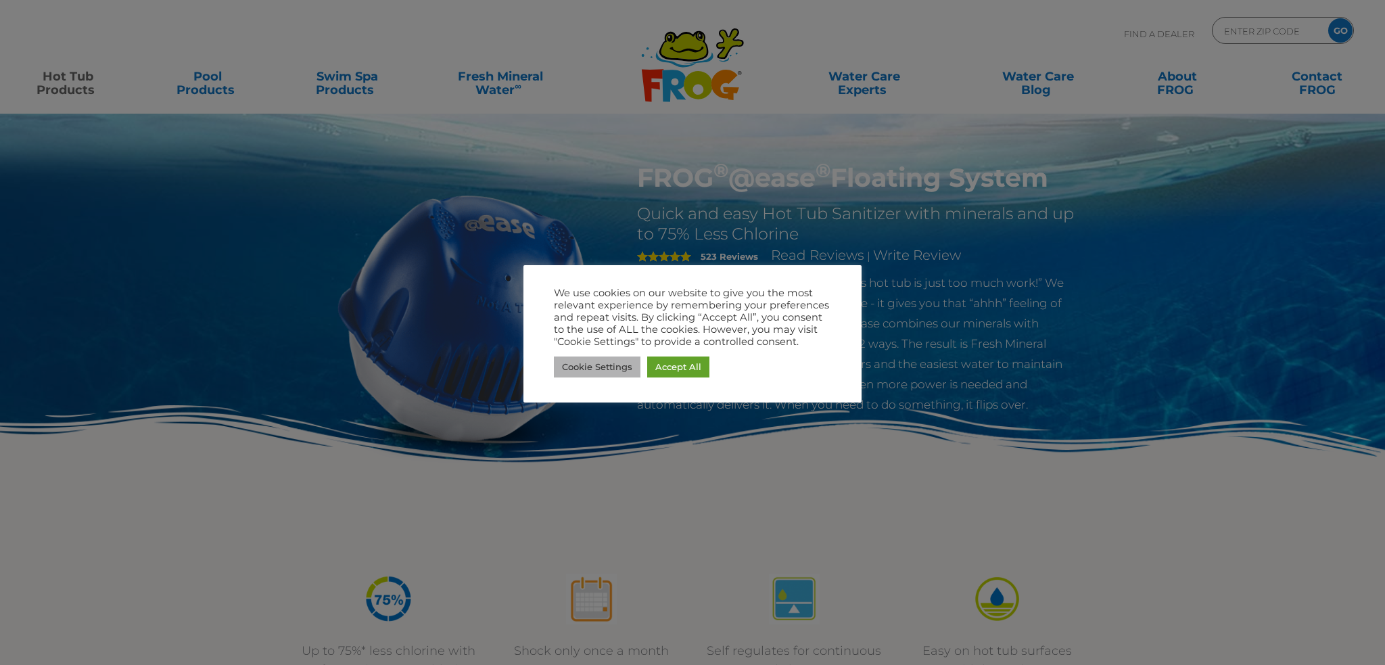
click at [568, 371] on link "Cookie Settings" at bounding box center [597, 366] width 87 height 21
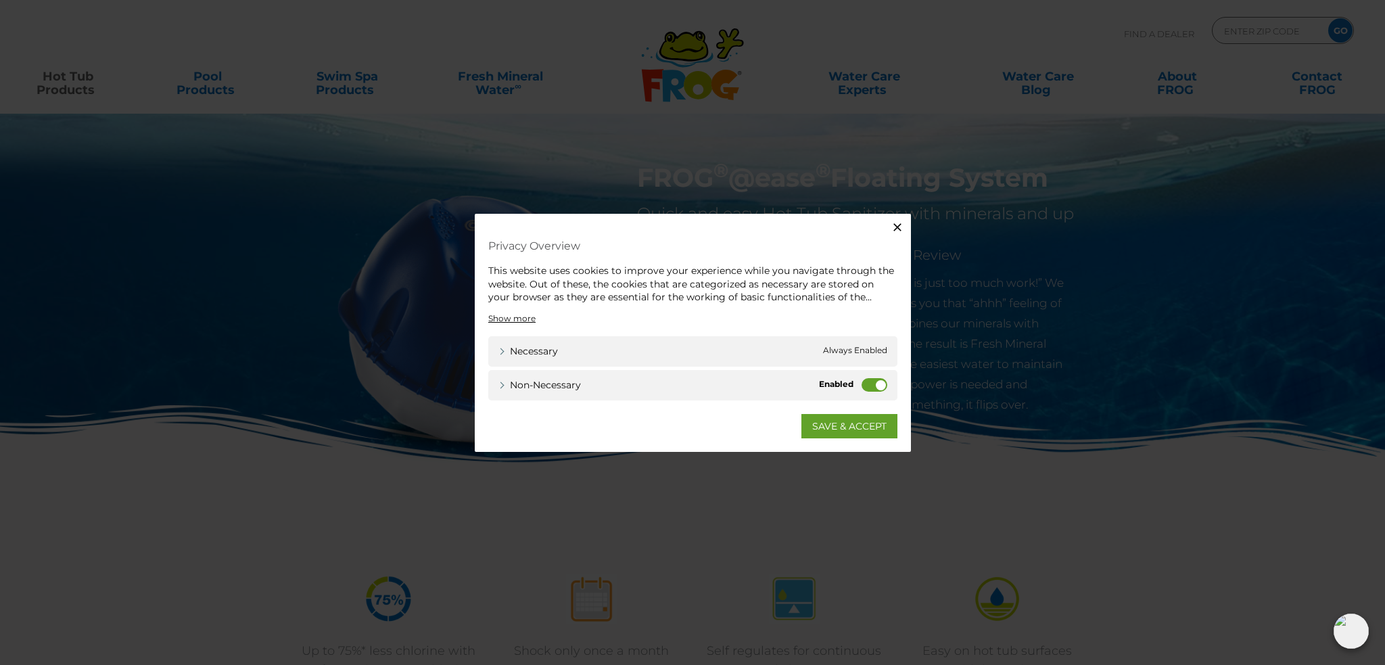
click at [881, 385] on label "Non-necessary" at bounding box center [875, 384] width 26 height 14
click at [0, 0] on input "Non-necessary" at bounding box center [0, 0] width 0 height 0
click at [846, 423] on link "SAVE & ACCEPT" at bounding box center [850, 425] width 96 height 24
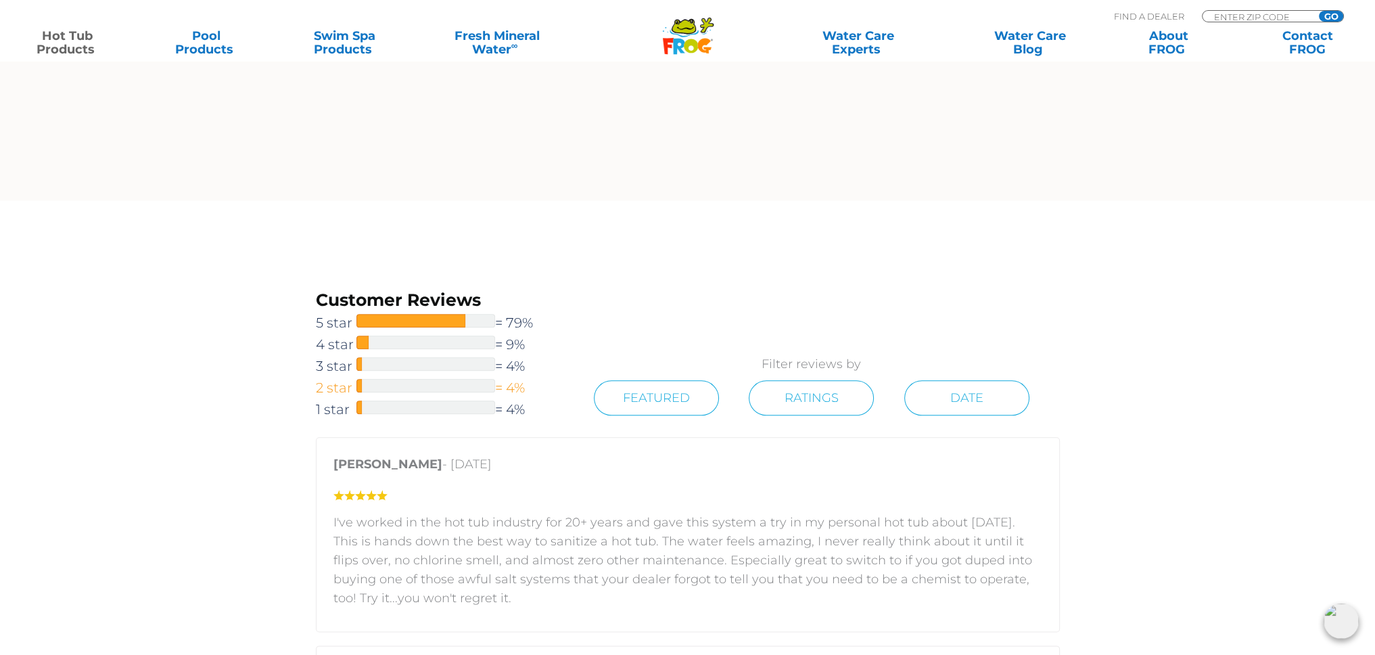
scroll to position [1962, 0]
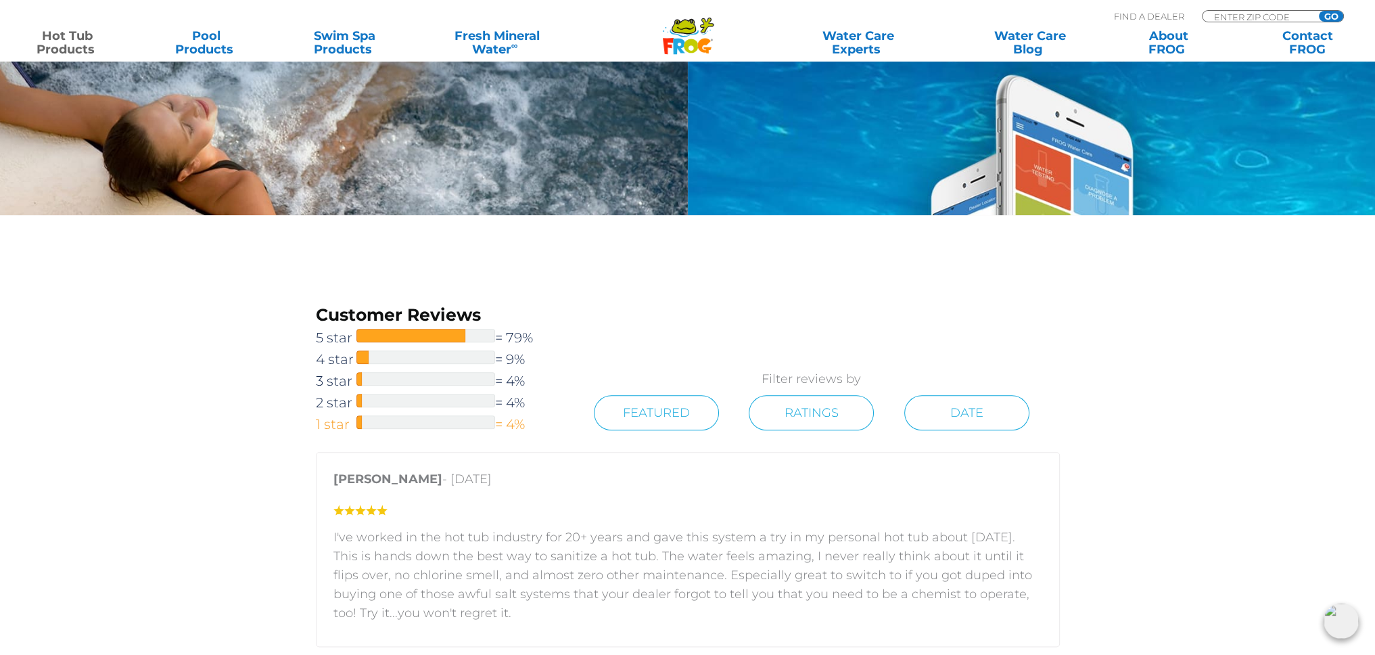
click at [459, 423] on div at bounding box center [425, 422] width 139 height 14
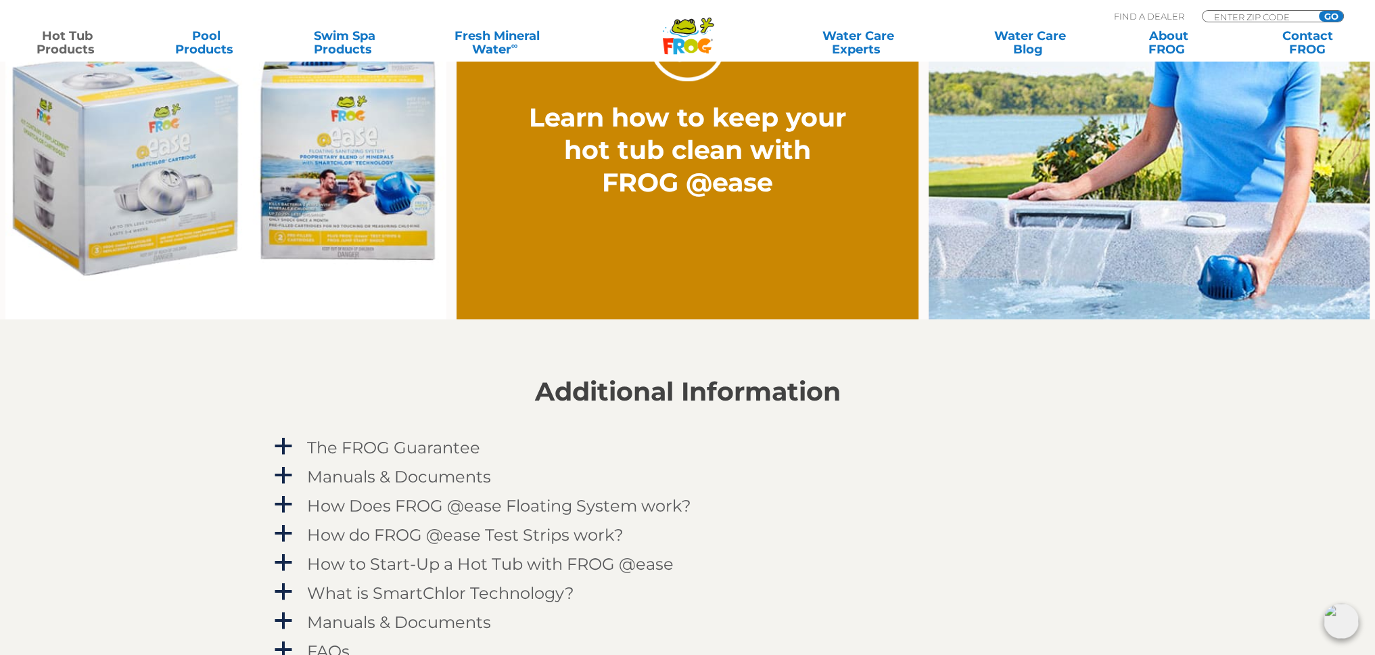
scroll to position [1182, 0]
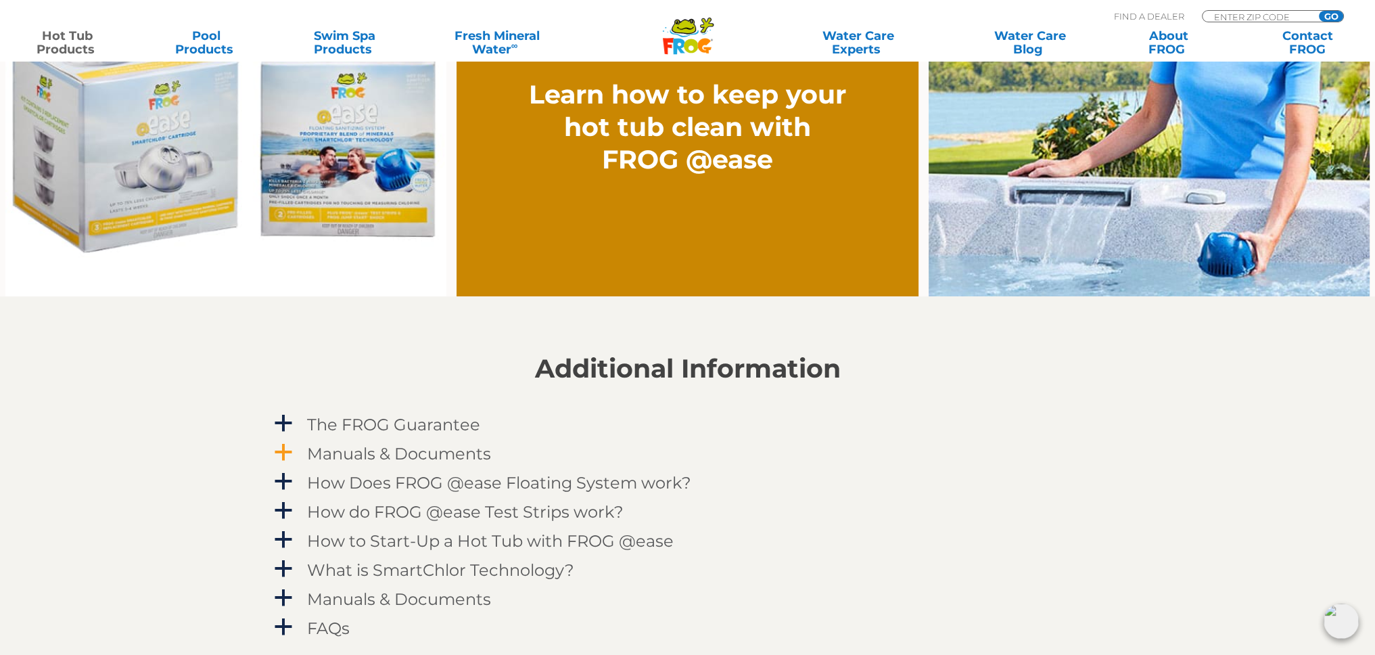
click at [276, 451] on span "a" at bounding box center [283, 452] width 20 height 20
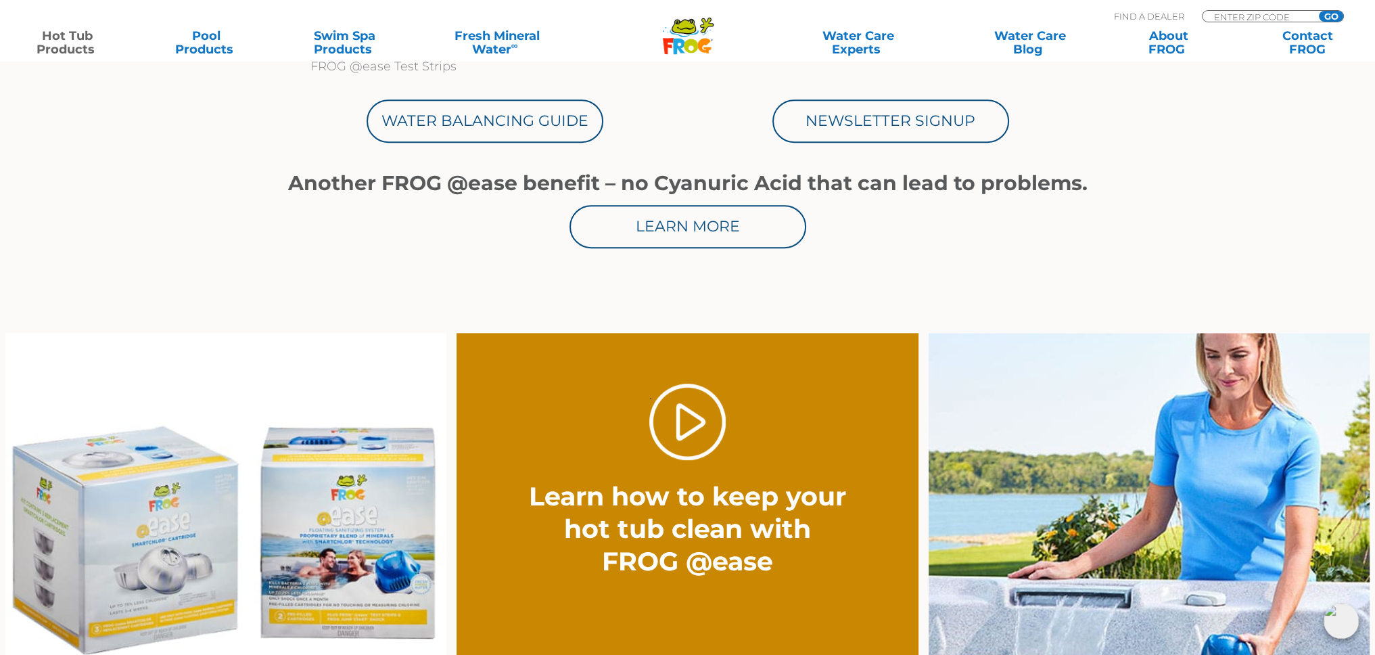
scroll to position [777, 0]
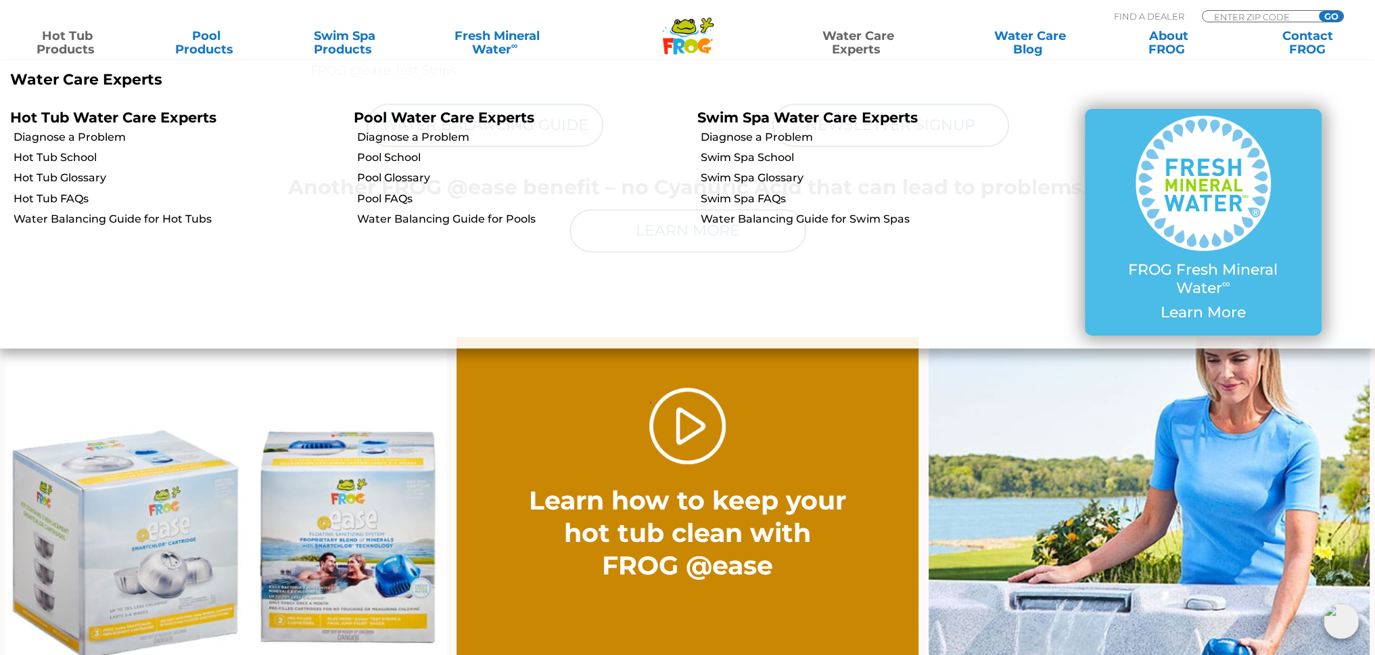
click at [853, 43] on link "Water Care Experts" at bounding box center [857, 42] width 175 height 27
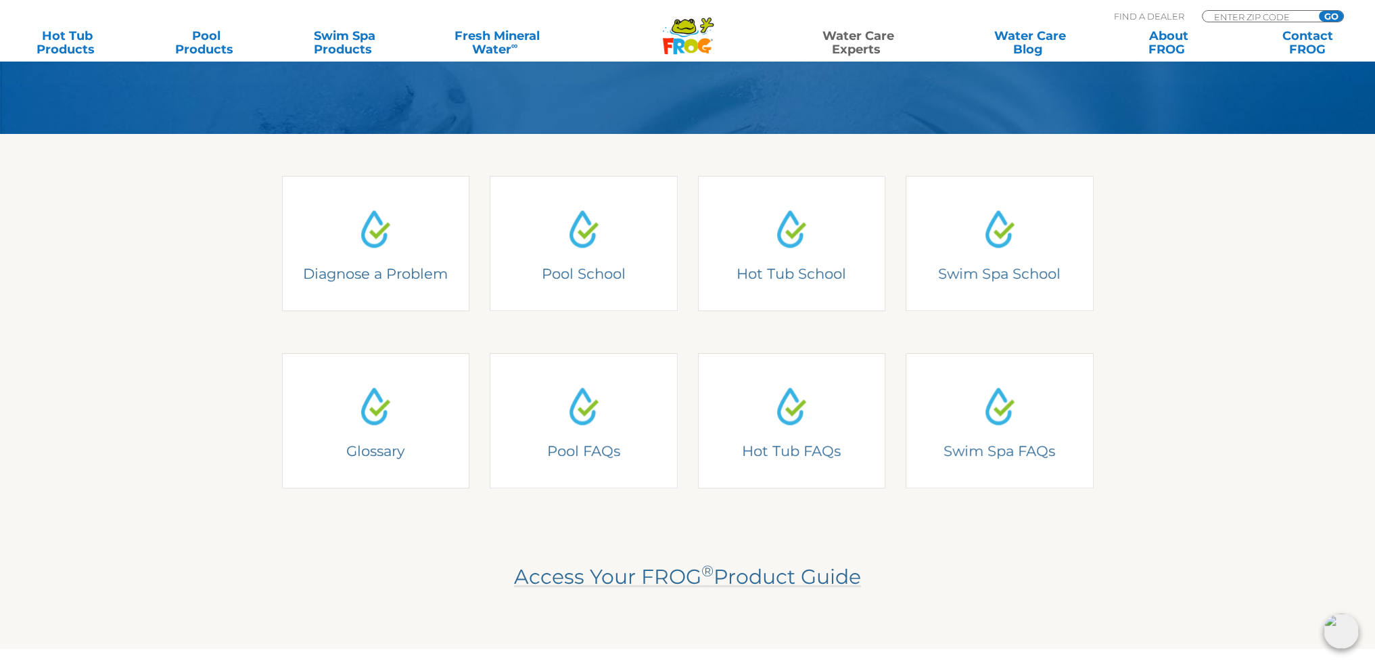
scroll to position [68, 0]
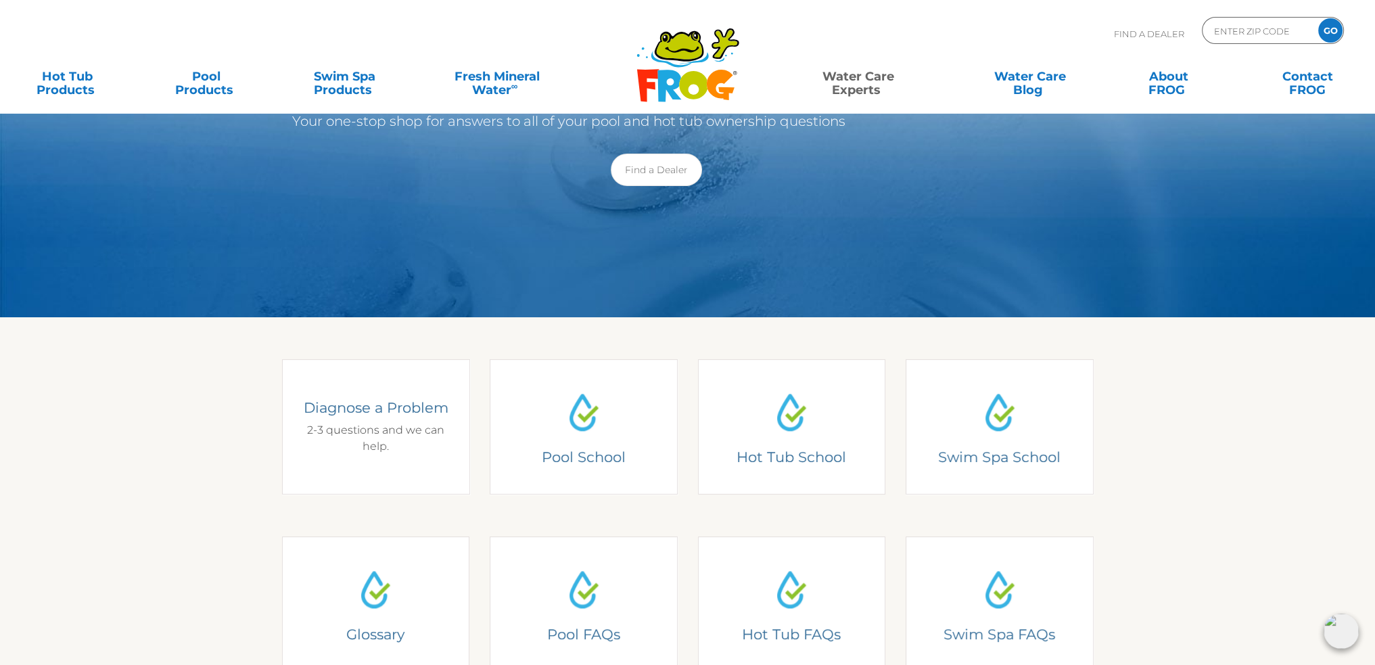
click at [353, 448] on div "Diagnose a Problem 2-3 questions and we can help." at bounding box center [375, 426] width 149 height 56
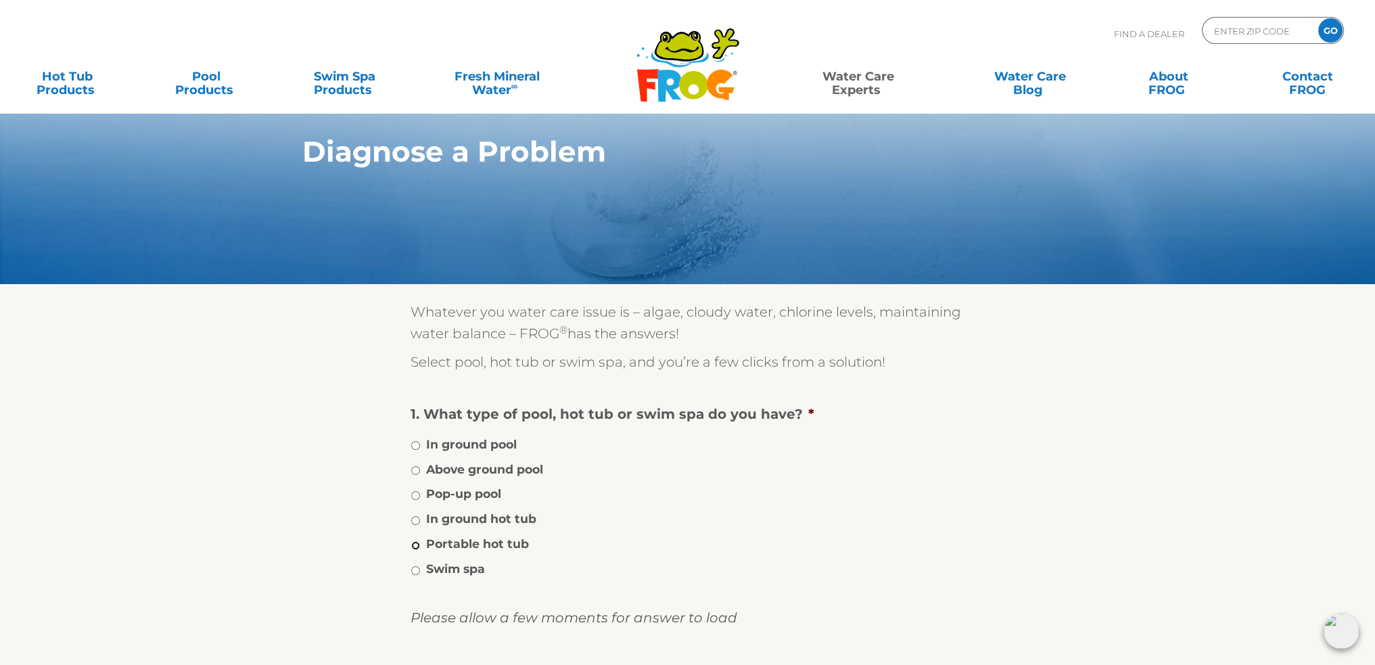
click at [415, 543] on input "Portable hot tub" at bounding box center [415, 545] width 9 height 9
radio input "true"
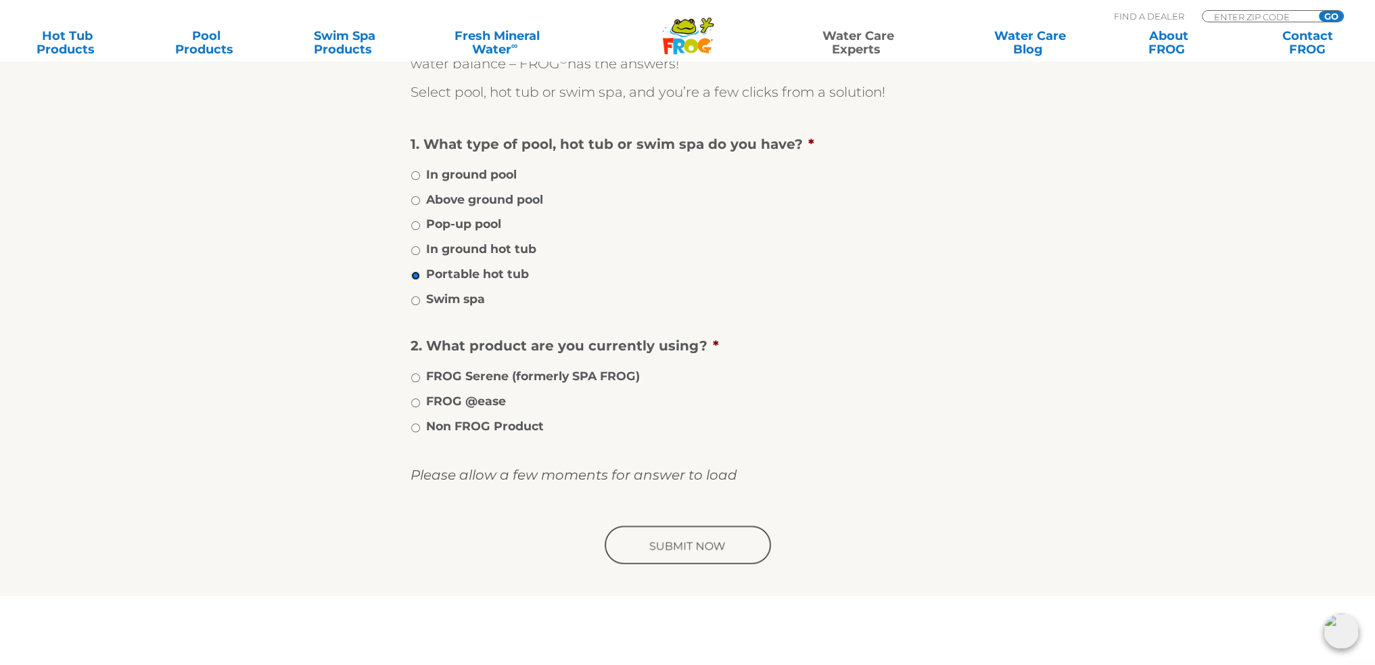
scroll to position [271, 0]
click at [414, 400] on input "FROG @ease" at bounding box center [415, 402] width 9 height 9
radio input "true"
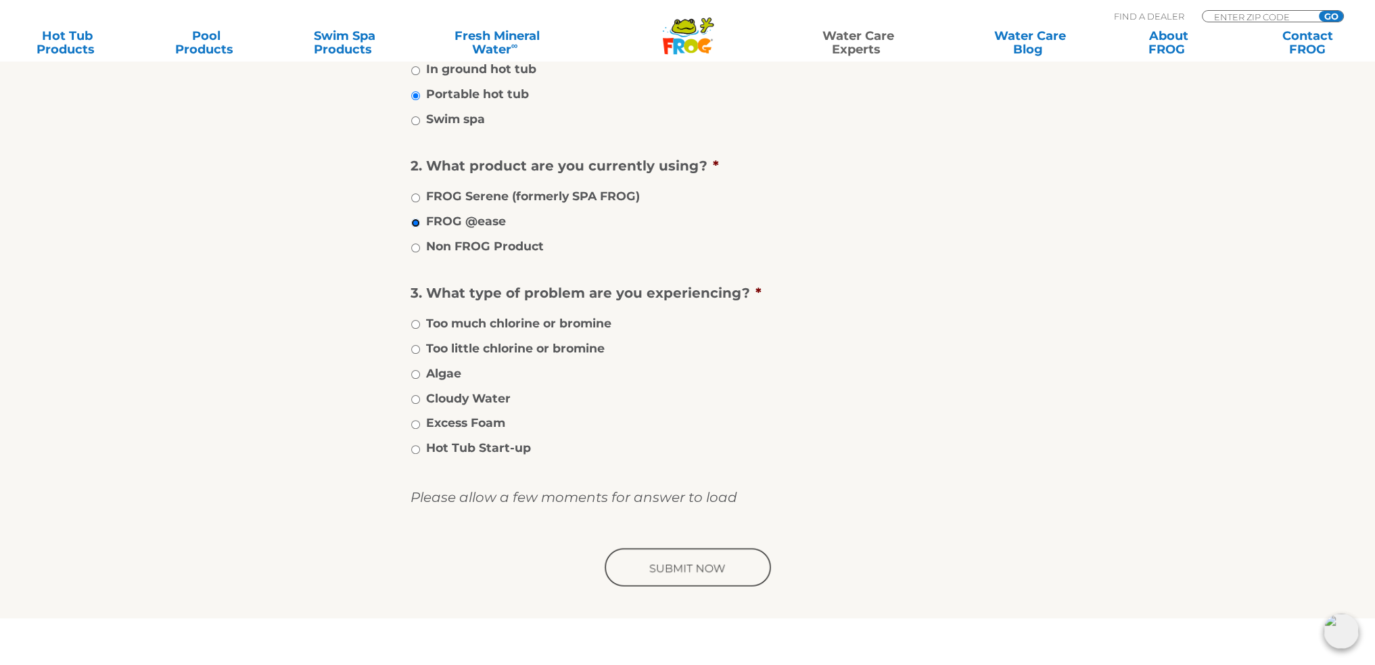
scroll to position [474, 0]
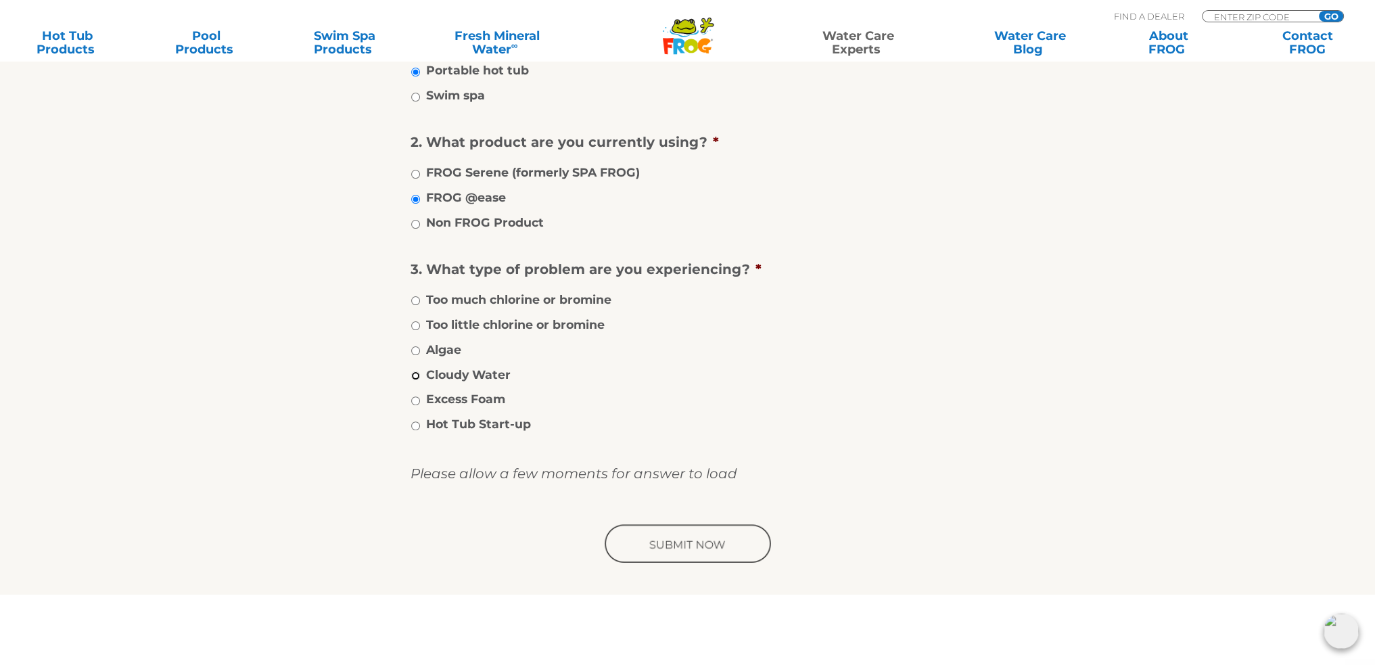
click at [412, 373] on input "Cloudy Water" at bounding box center [415, 375] width 9 height 9
radio input "true"
click at [412, 371] on input "Cloudy Water" at bounding box center [415, 375] width 9 height 9
click at [413, 400] on input "Excess Foam" at bounding box center [415, 400] width 9 height 9
radio input "true"
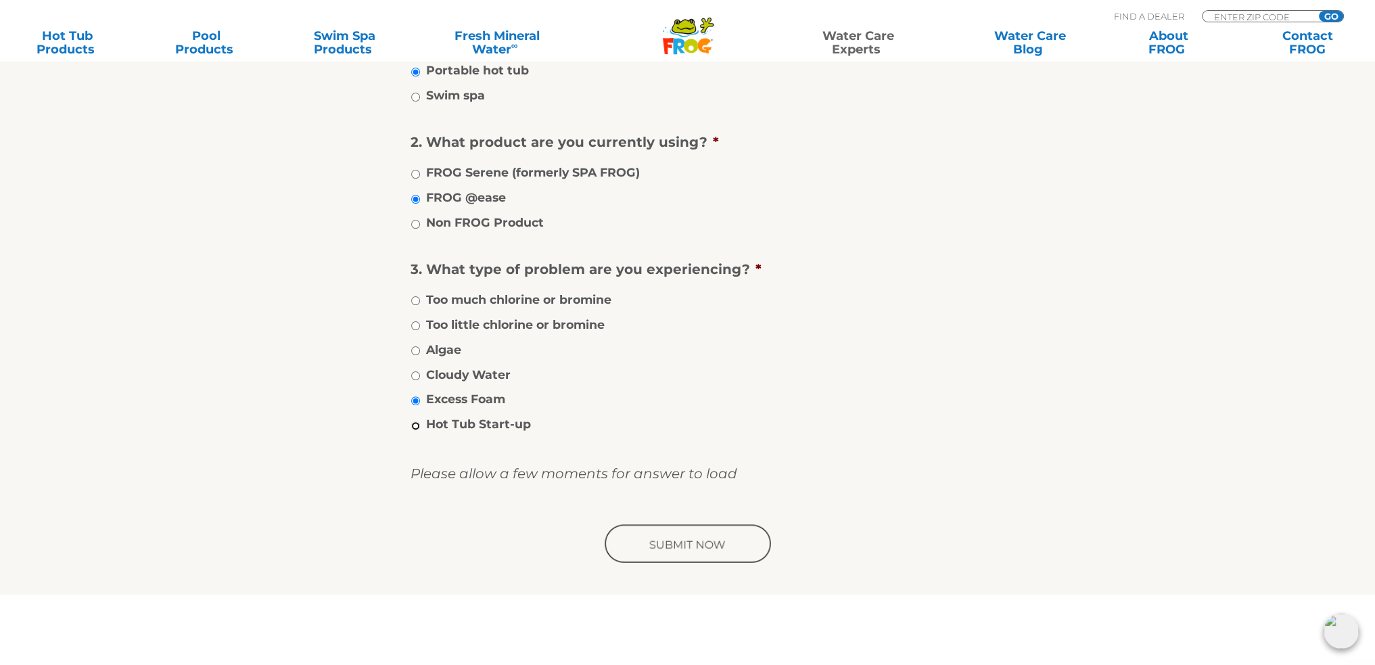
click at [411, 427] on input "Hot Tub Start-up" at bounding box center [415, 425] width 9 height 9
radio input "true"
click at [414, 402] on input "Excess Foam" at bounding box center [415, 400] width 9 height 9
radio input "true"
click at [703, 533] on input "image" at bounding box center [688, 544] width 172 height 43
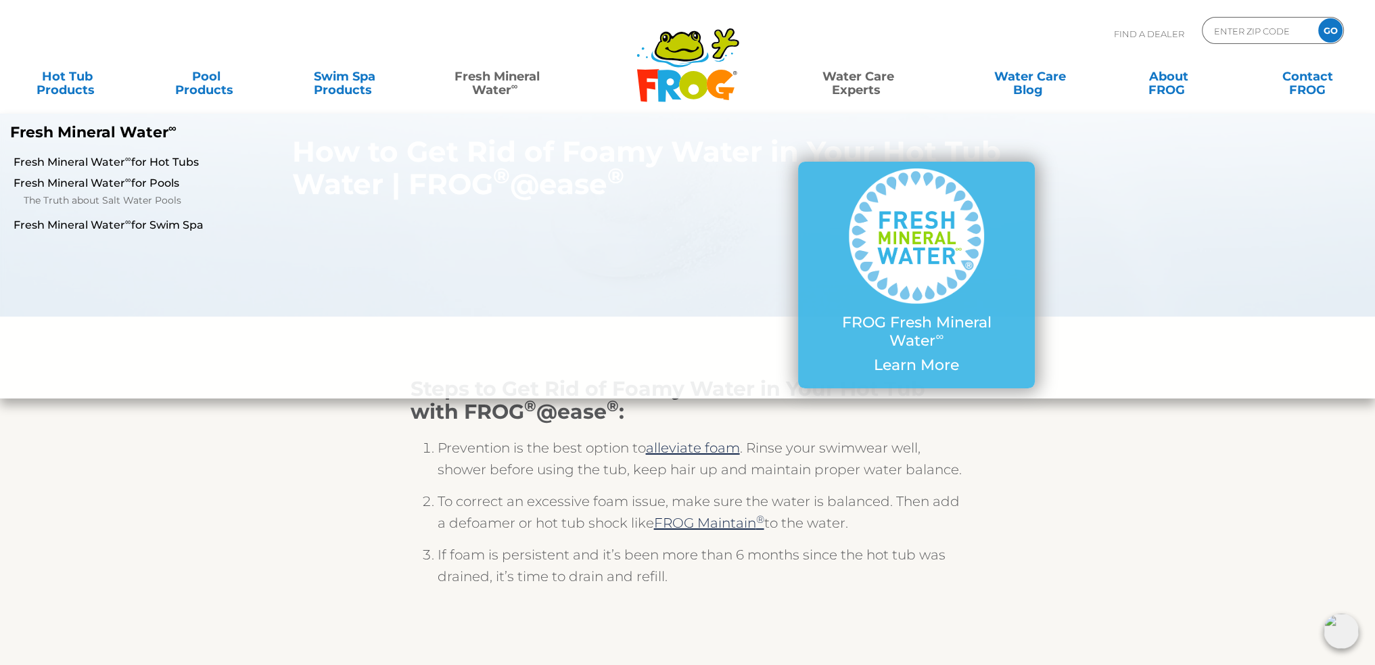
click at [494, 74] on link "Fresh Mineral Water ∞" at bounding box center [497, 76] width 135 height 27
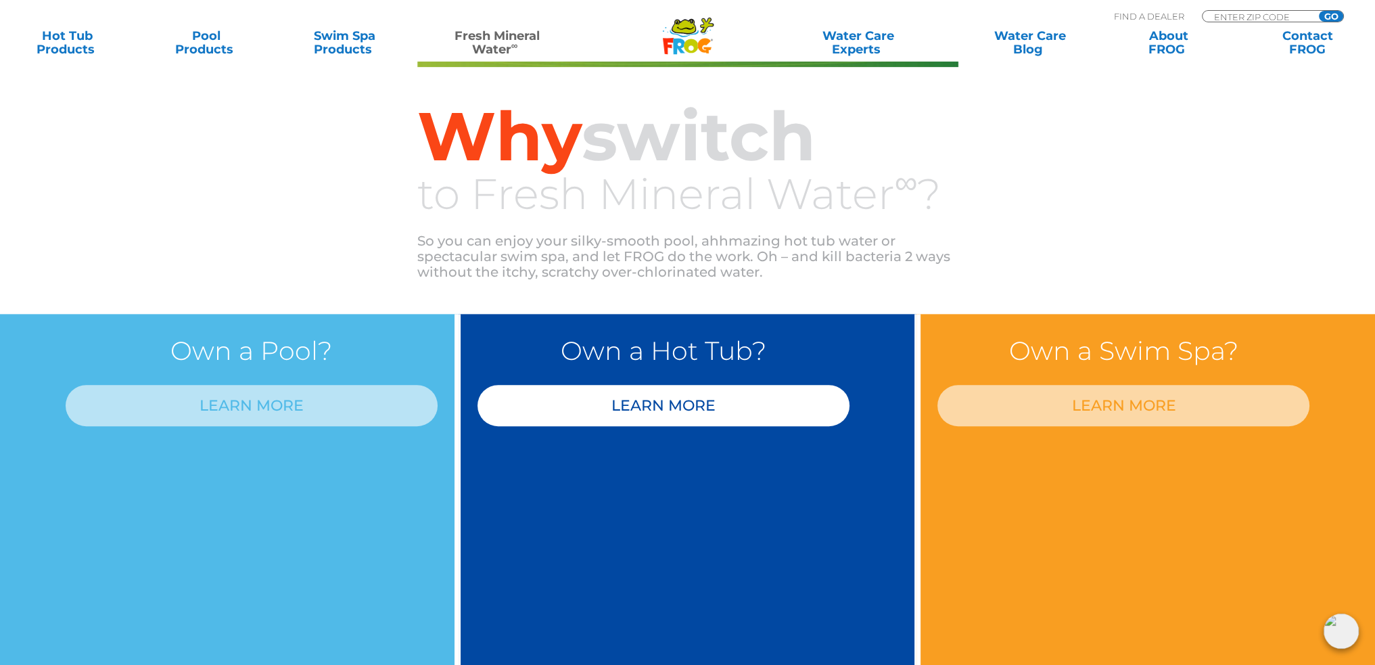
scroll to position [1015, 0]
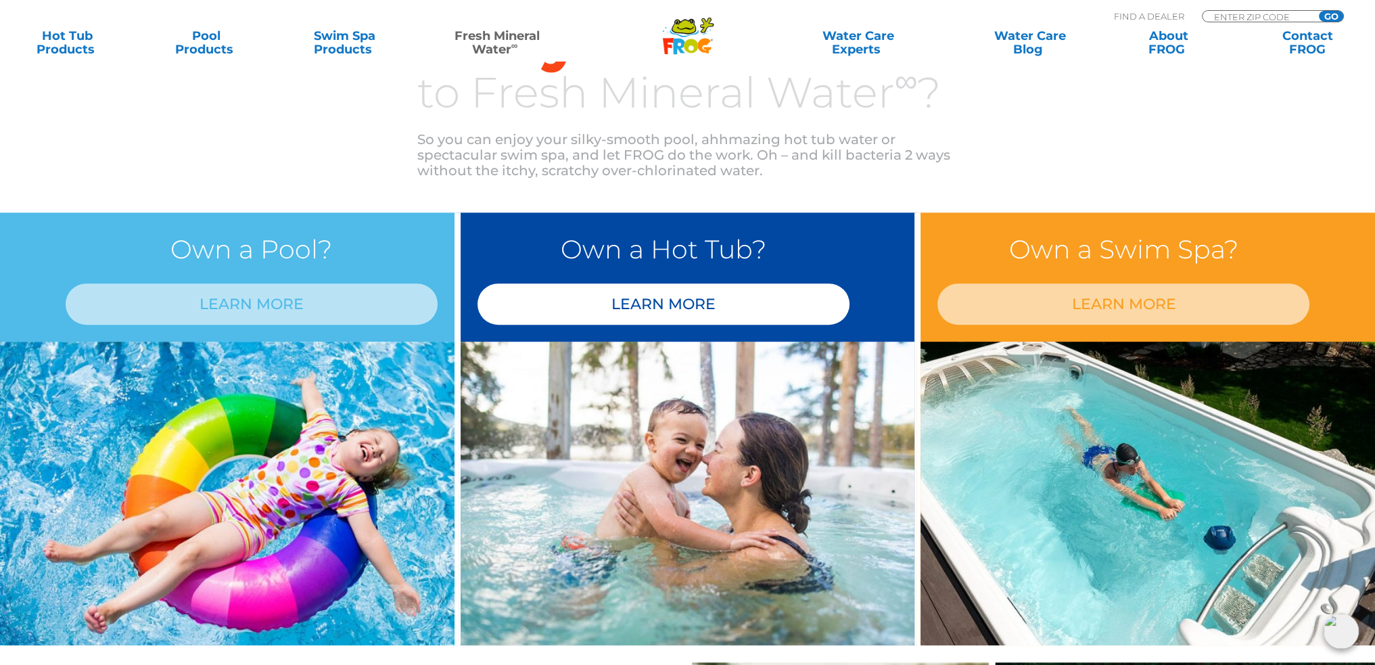
click at [708, 300] on link "LEARN MORE" at bounding box center [664, 303] width 372 height 41
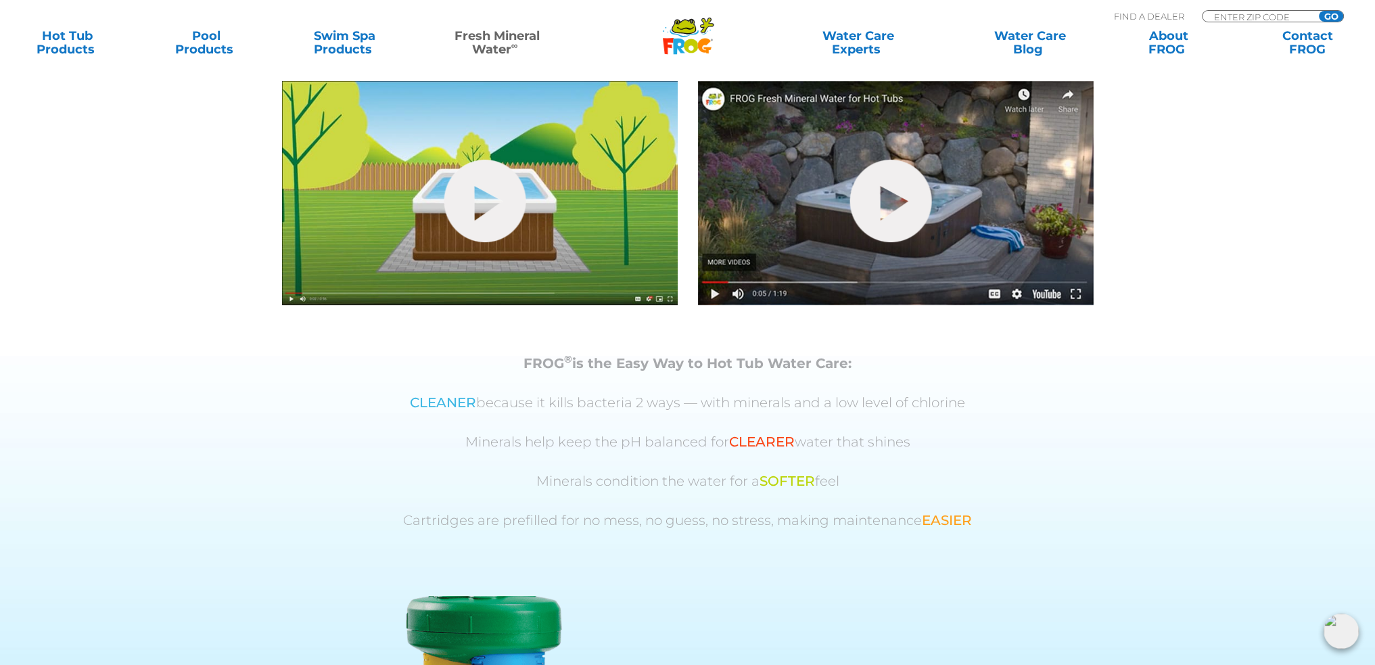
scroll to position [338, 0]
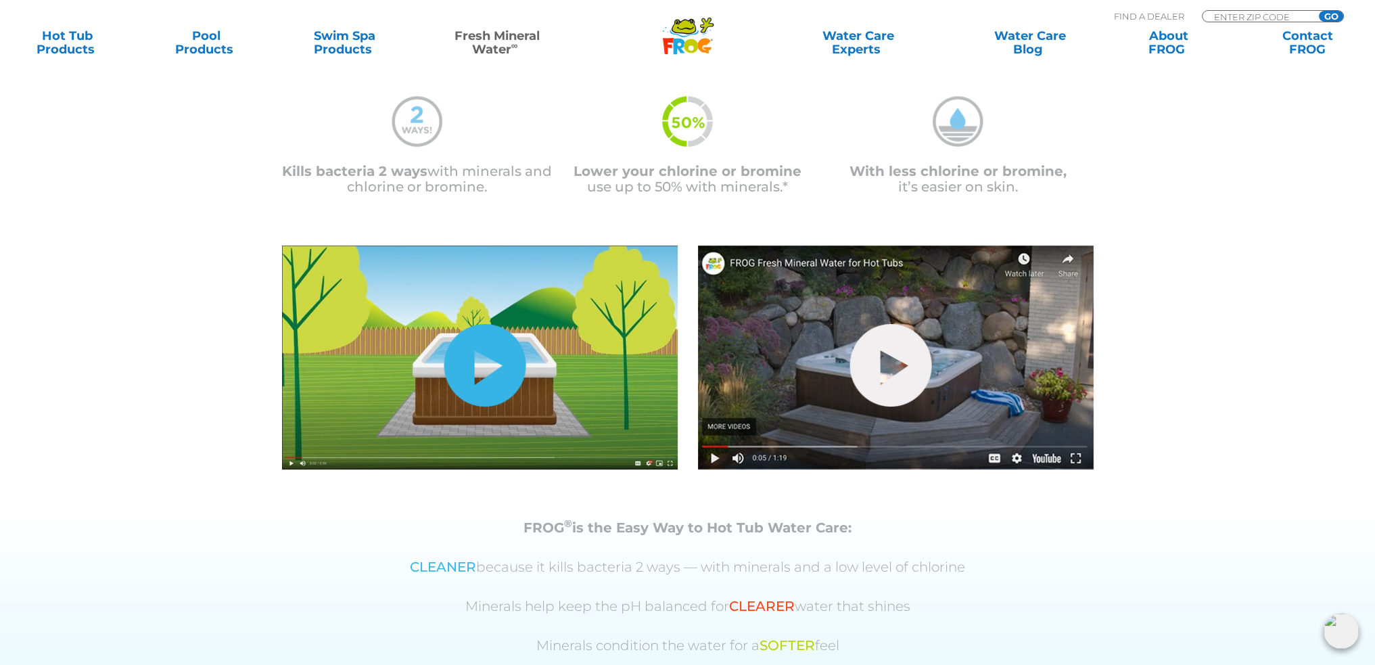
click at [493, 369] on link "hide-me" at bounding box center [485, 365] width 82 height 83
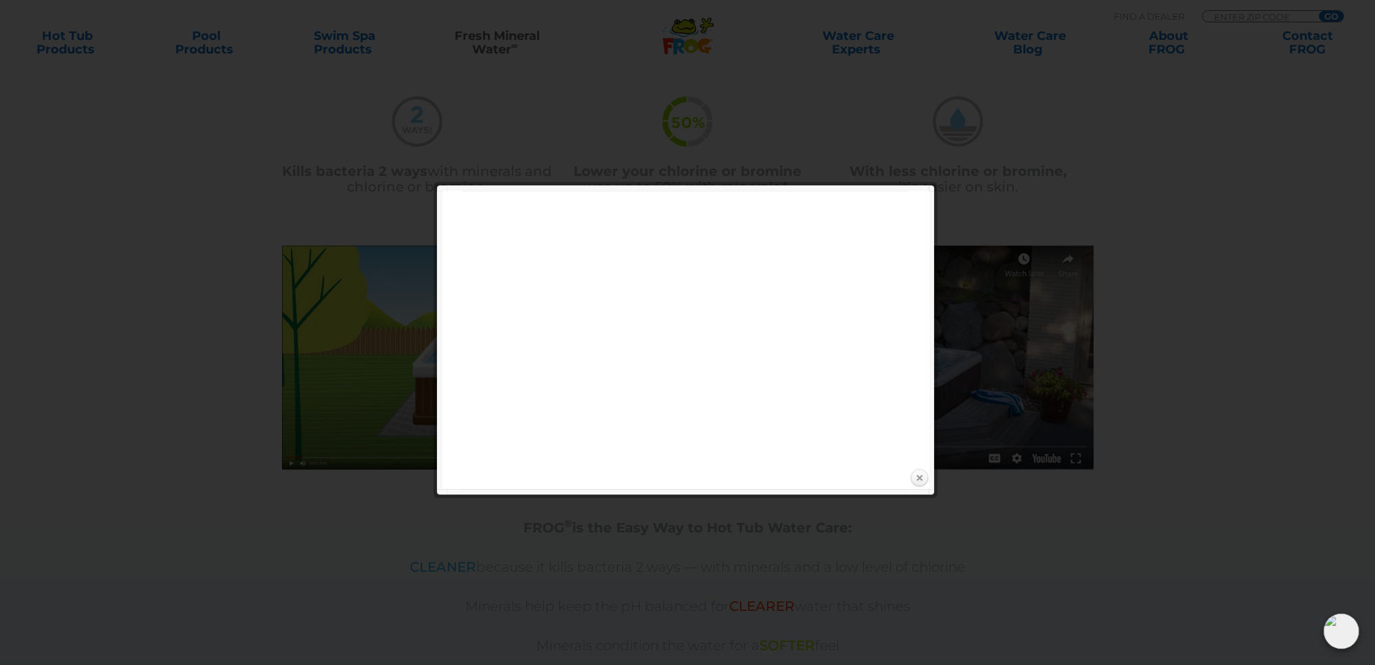
click at [917, 476] on link "Close" at bounding box center [919, 478] width 20 height 20
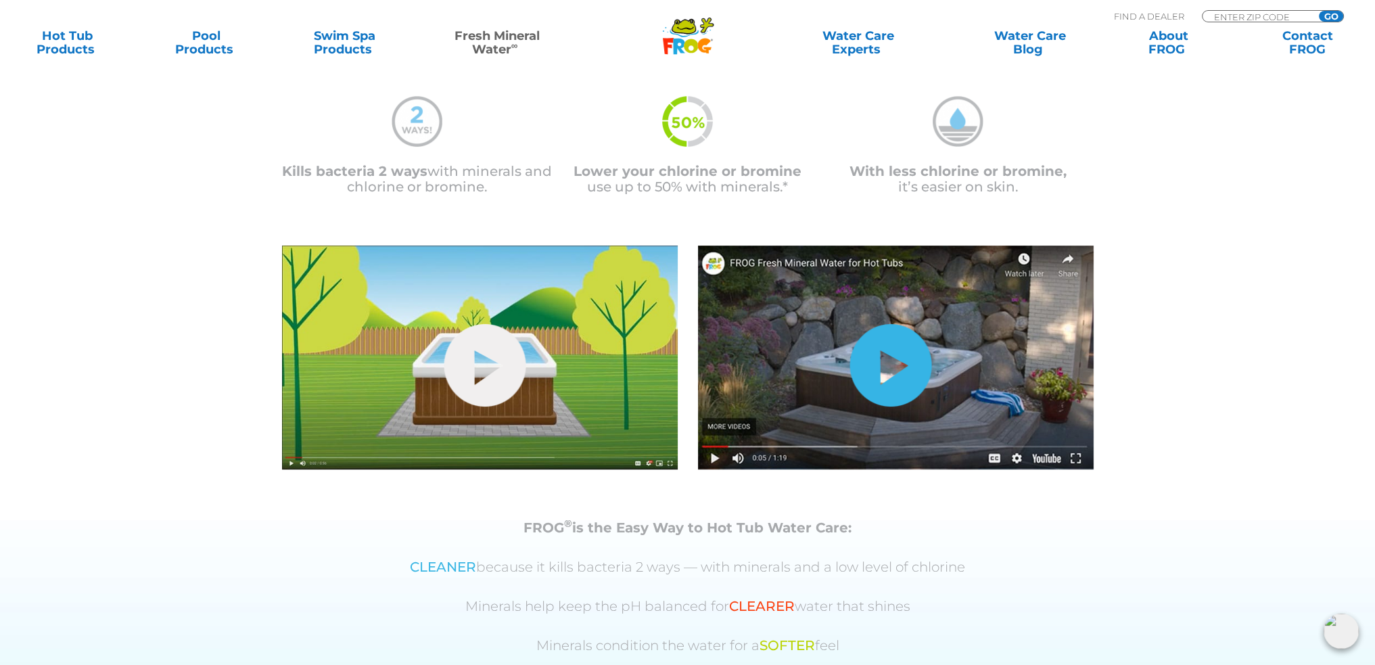
click at [879, 369] on link "hide-me" at bounding box center [891, 365] width 82 height 83
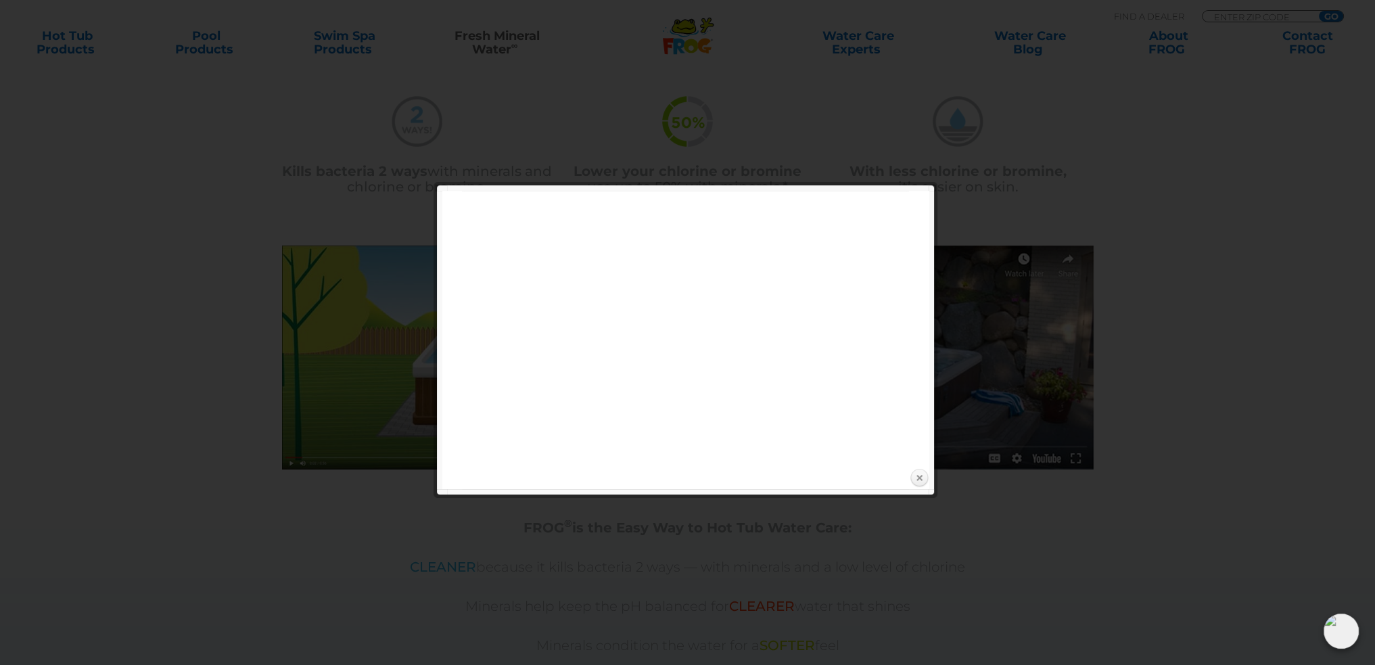
click at [921, 474] on link "Close" at bounding box center [919, 478] width 20 height 20
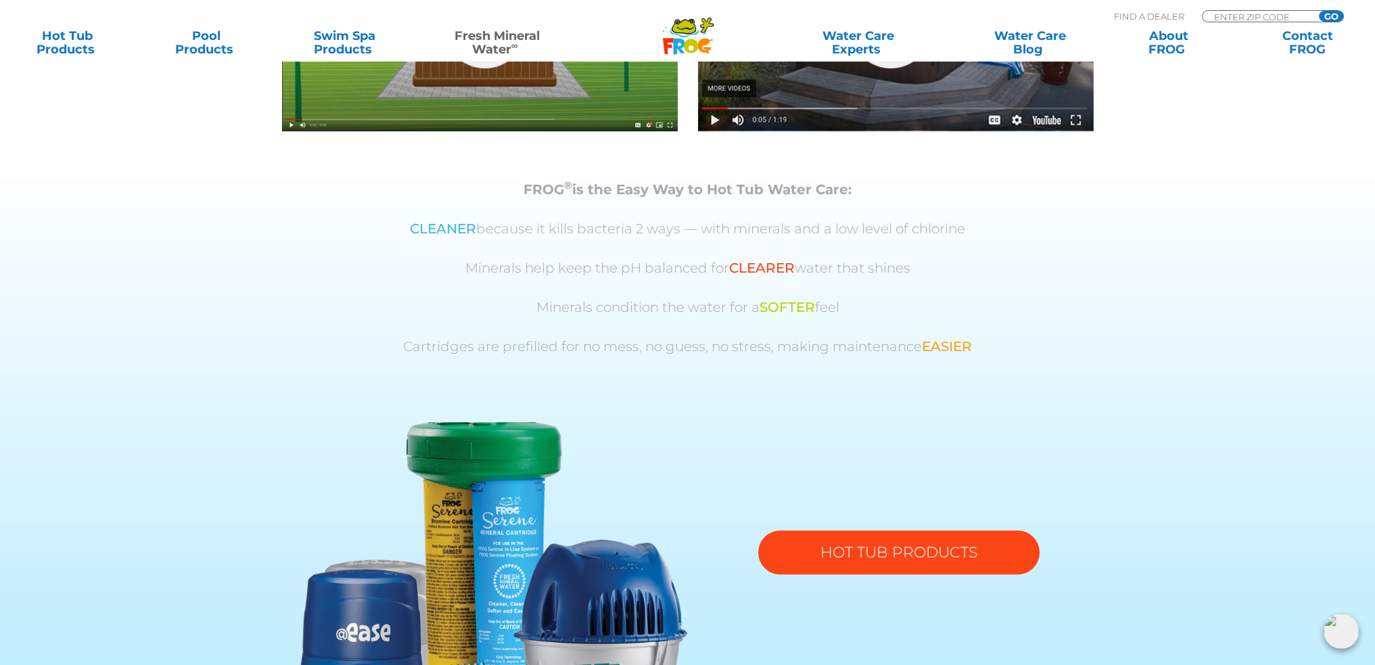
scroll to position [812, 0]
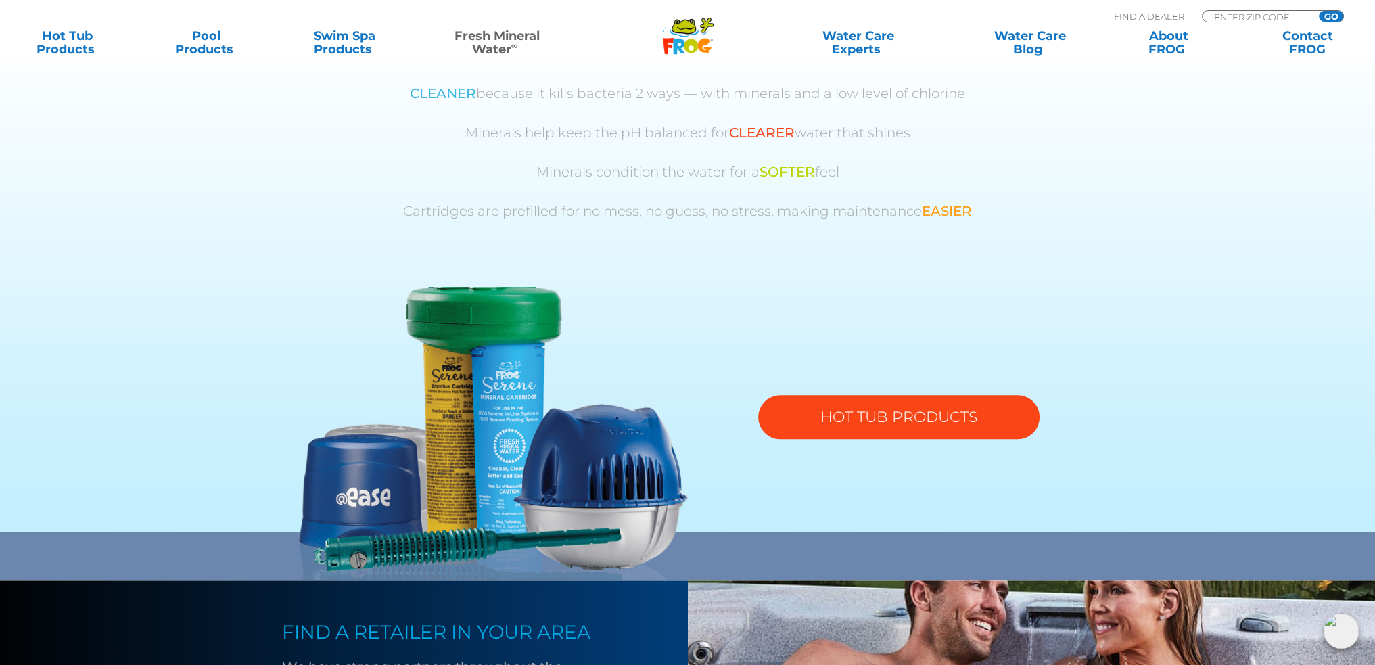
click at [887, 419] on link "HOT TUB PRODUCTS" at bounding box center [898, 417] width 281 height 44
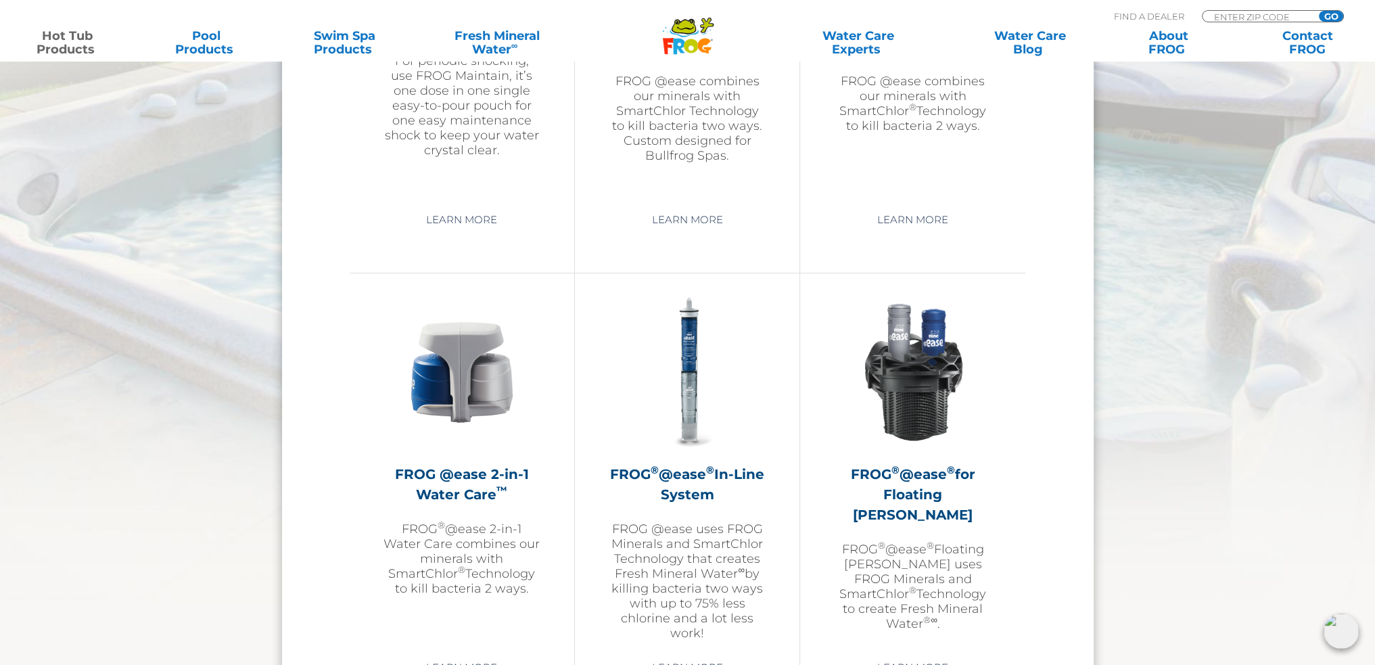
scroll to position [1826, 0]
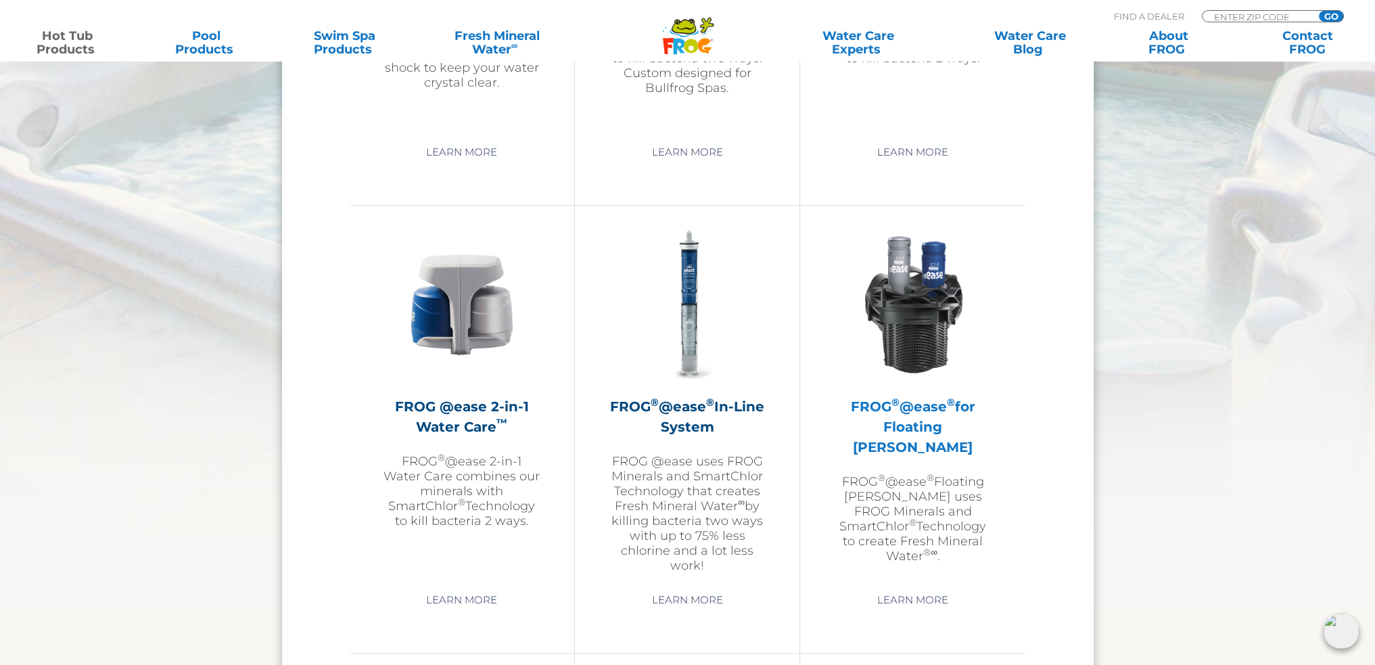
click at [929, 474] on p "FROG ® @ease ® Floating [PERSON_NAME] uses FROG Minerals and SmartChlor ® Techn…" at bounding box center [913, 518] width 158 height 89
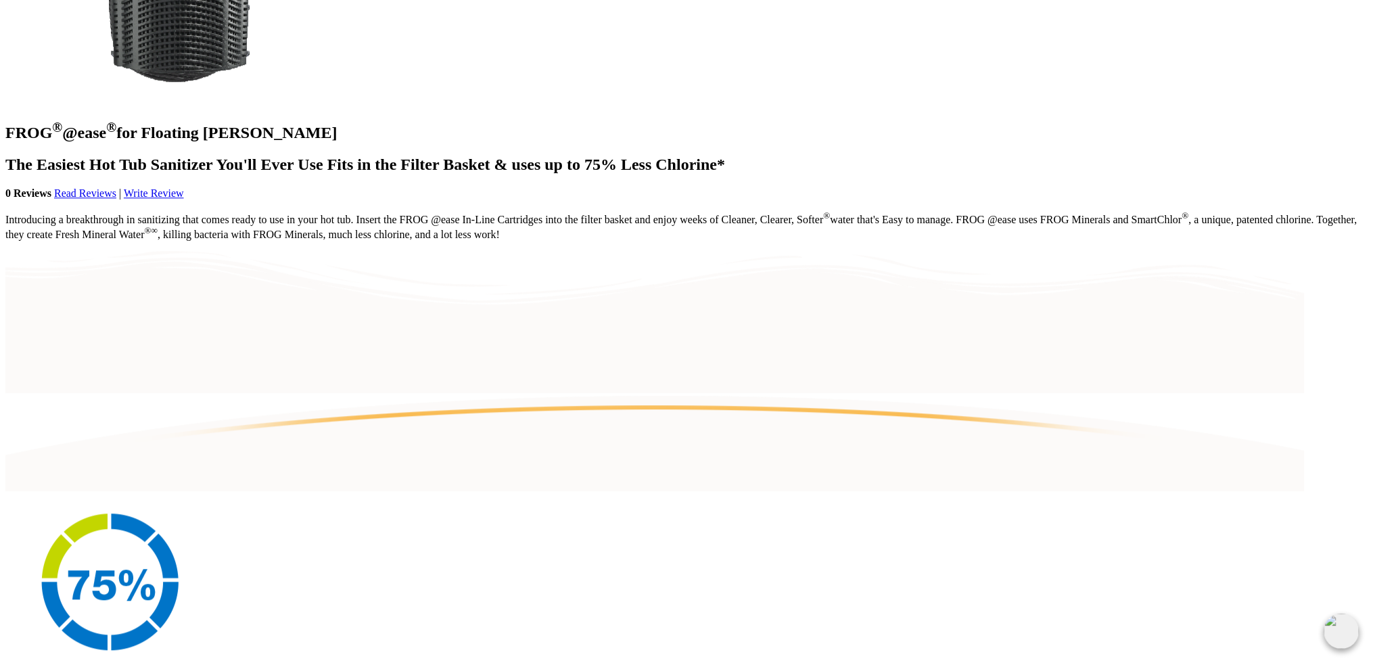
scroll to position [1353, 0]
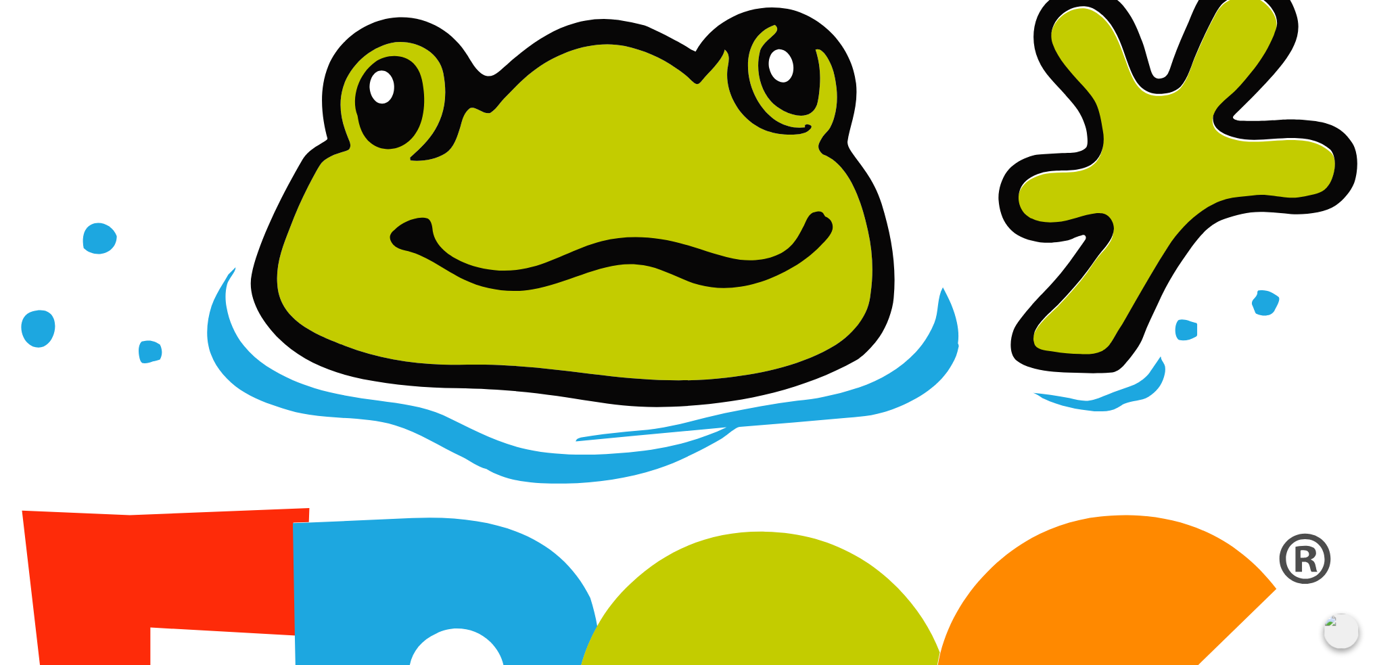
scroll to position [0, 0]
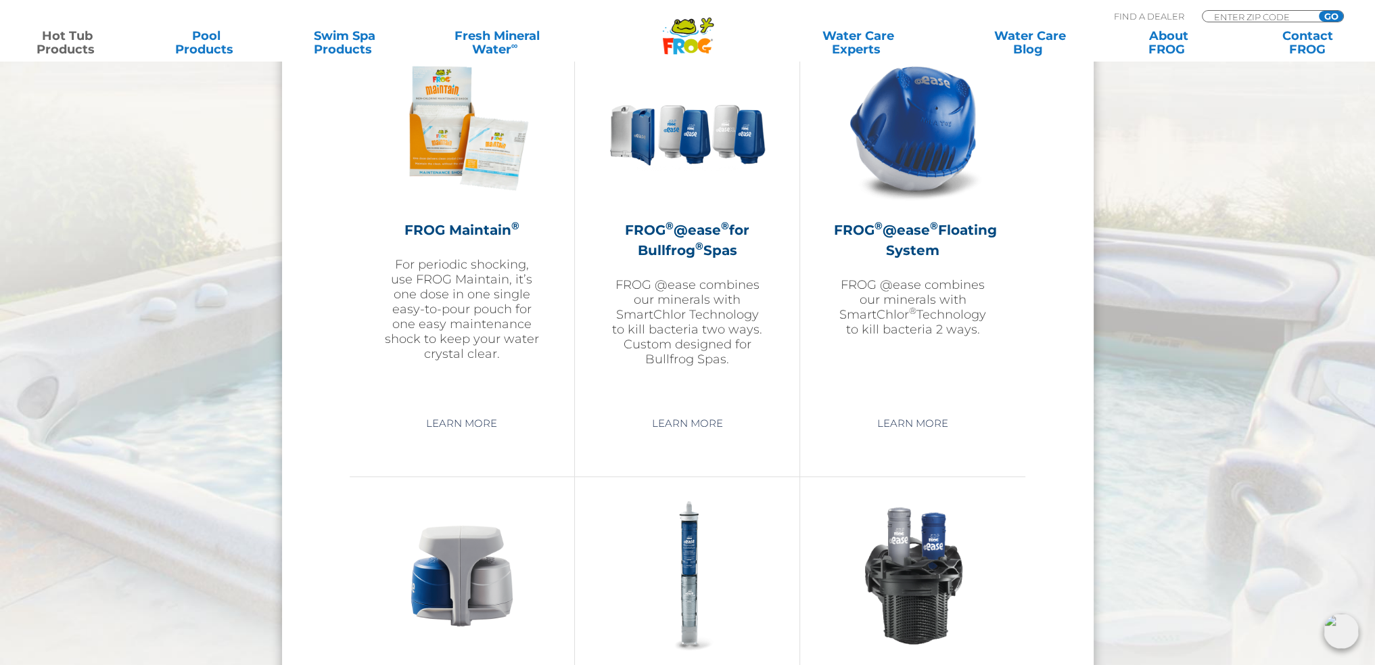
scroll to position [1421, 0]
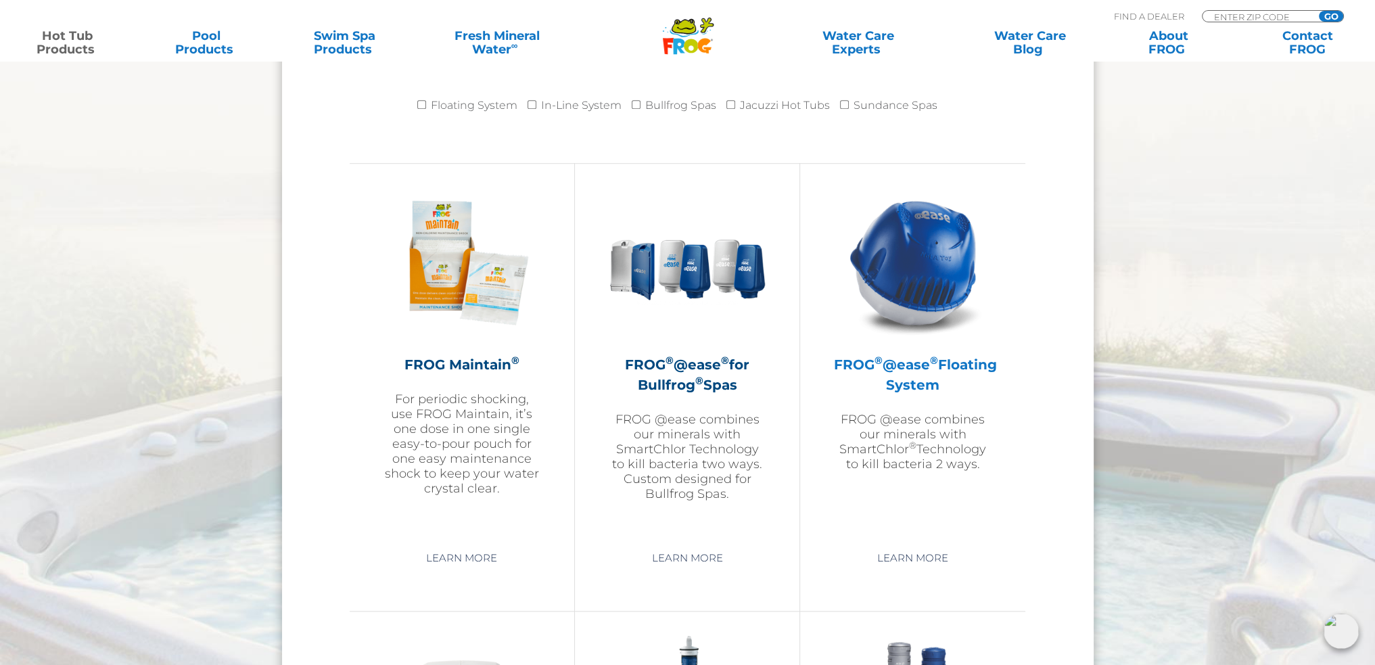
click at [938, 459] on p "FROG @ease combines our minerals with SmartChlor ® Technology to kill bacteria …" at bounding box center [913, 442] width 158 height 60
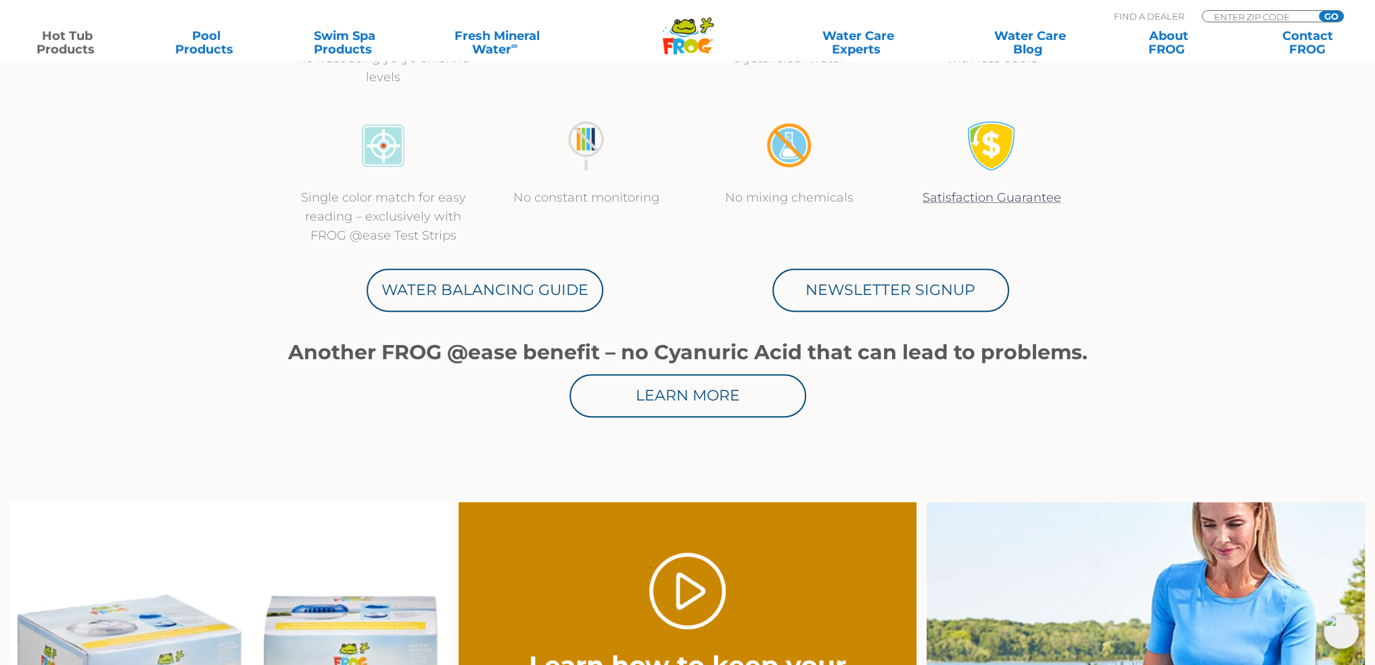
scroll to position [609, 0]
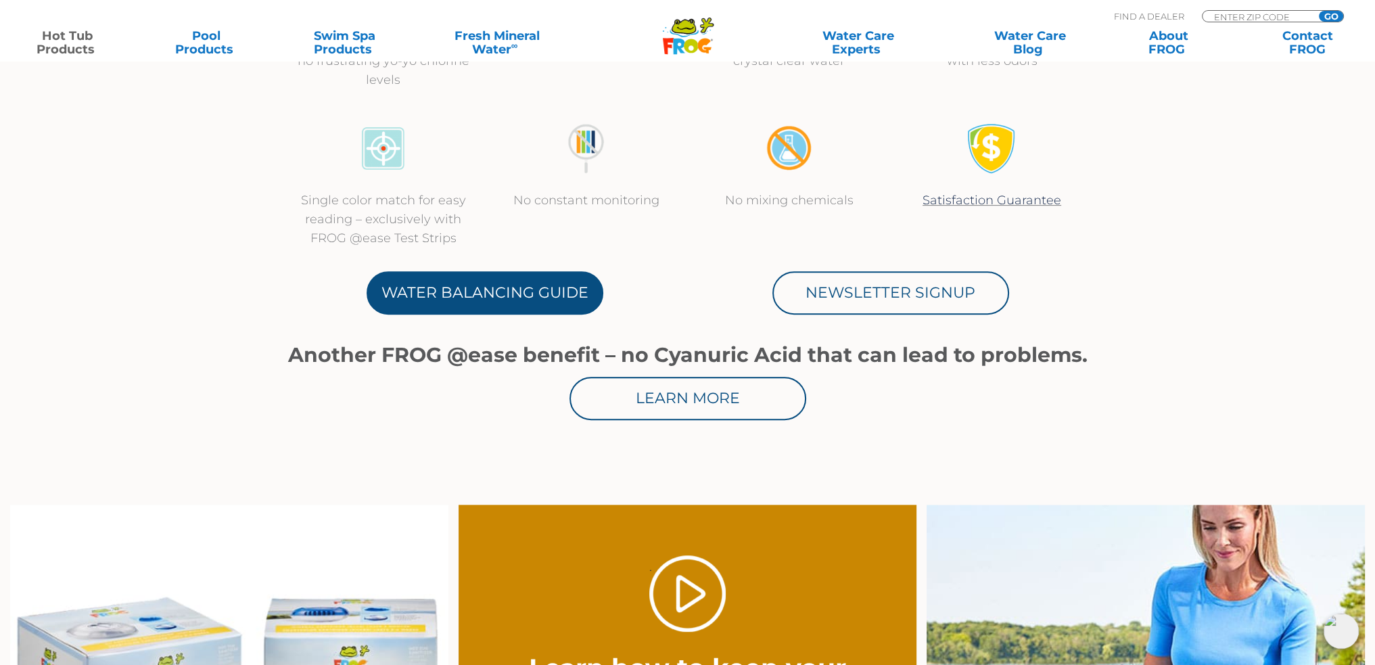
click at [515, 307] on link "Water Balancing Guide" at bounding box center [485, 292] width 237 height 43
